Goal: Navigation & Orientation: Find specific page/section

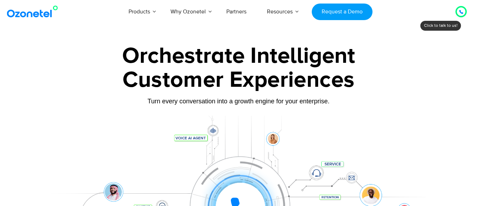
click at [460, 13] on icon at bounding box center [461, 12] width 4 height 4
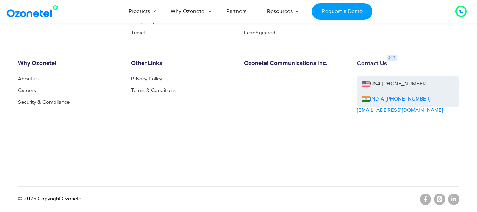
scroll to position [3941, 0]
click at [31, 76] on link "About us" at bounding box center [30, 78] width 25 height 5
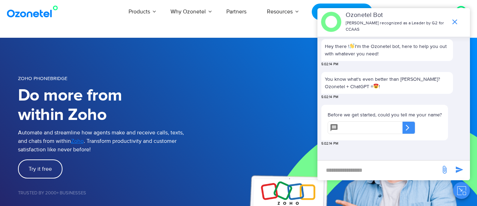
drag, startPoint x: 453, startPoint y: 16, endPoint x: 451, endPoint y: 19, distance: 4.1
click at [453, 18] on icon "end chat or minimize" at bounding box center [455, 22] width 8 height 8
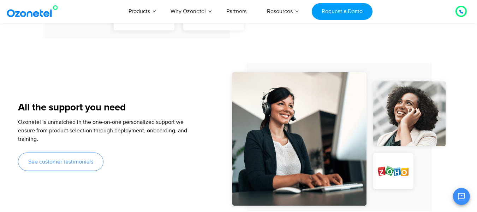
scroll to position [636, 0]
